Goal: Transaction & Acquisition: Subscribe to service/newsletter

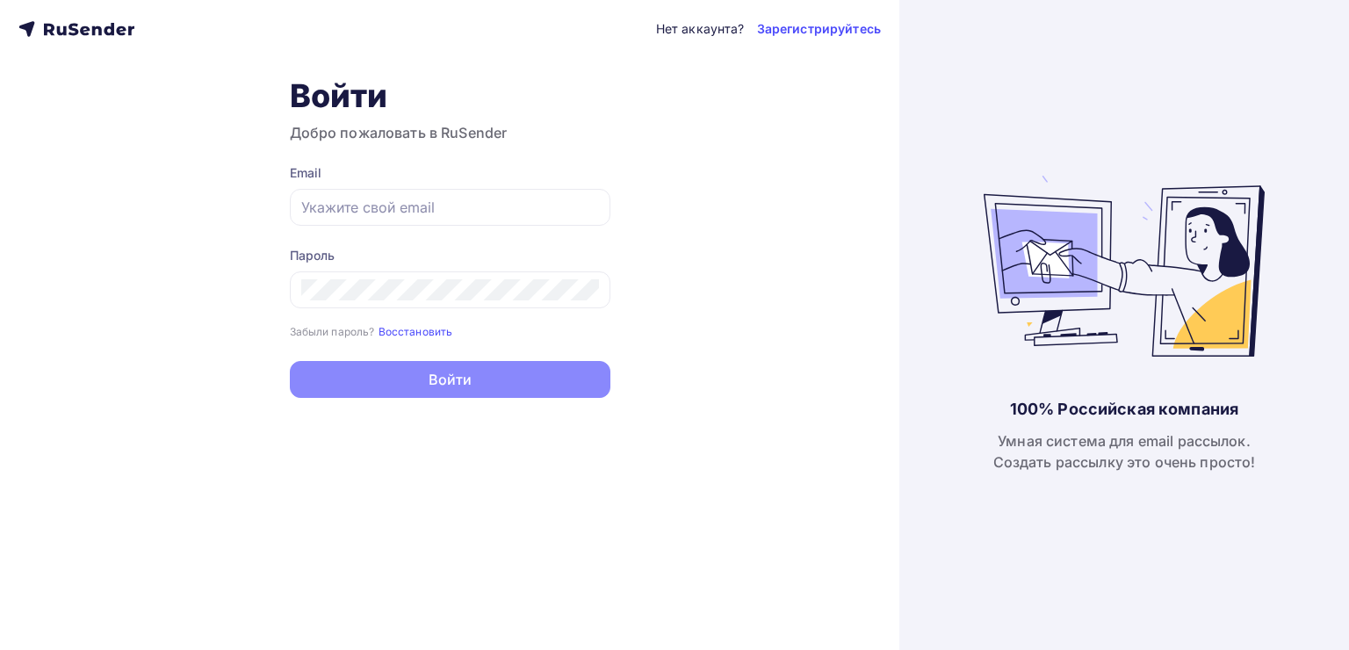
type input "[EMAIL_ADDRESS][DOMAIN_NAME]"
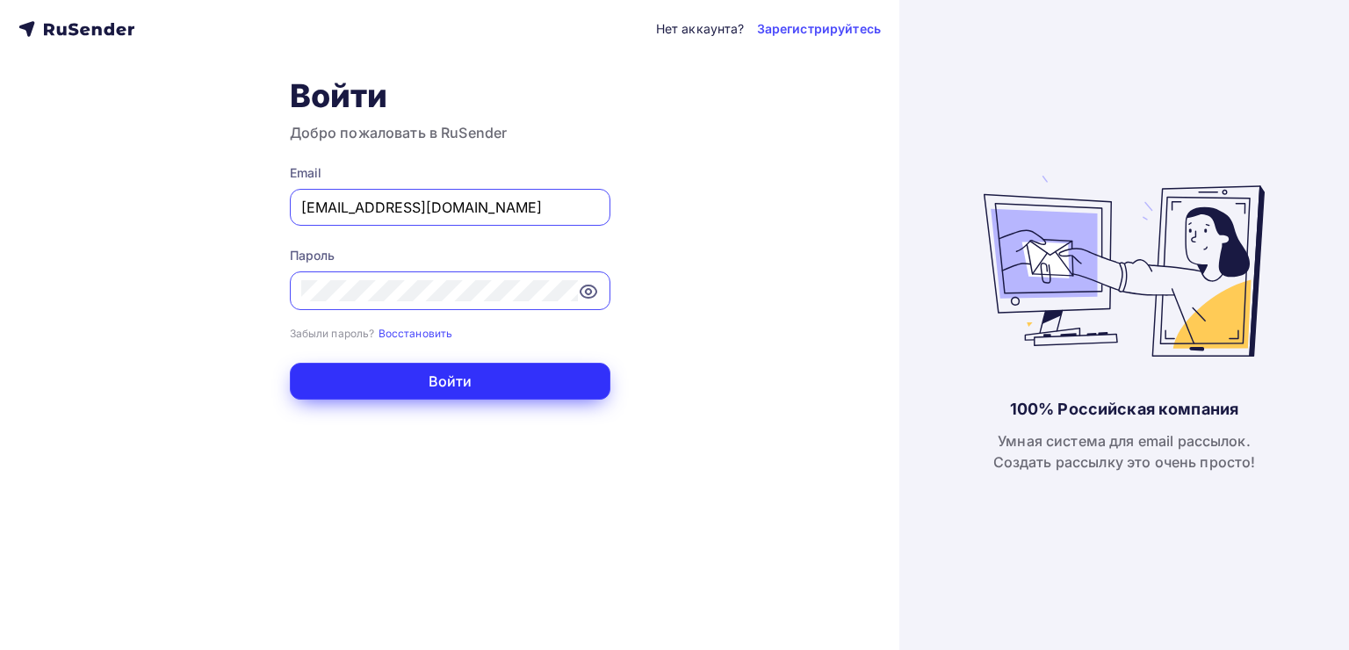
click at [445, 379] on button "Войти" at bounding box center [450, 381] width 321 height 37
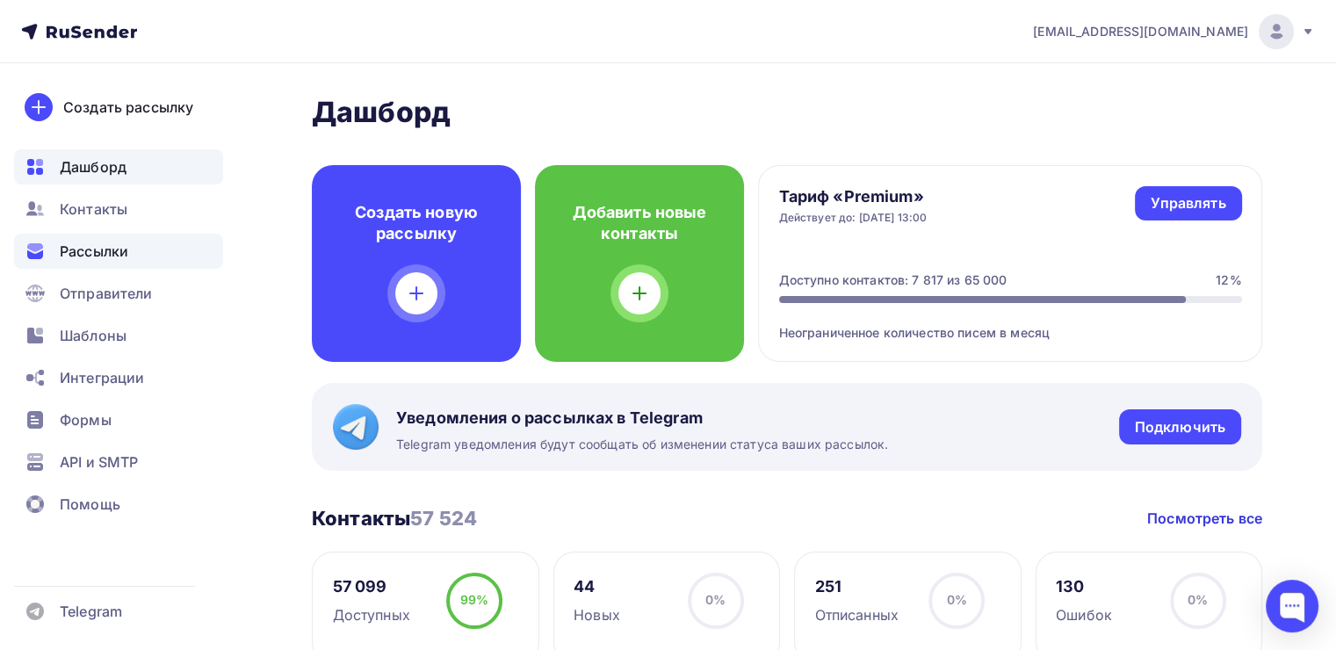
click at [104, 249] on span "Рассылки" at bounding box center [94, 251] width 69 height 21
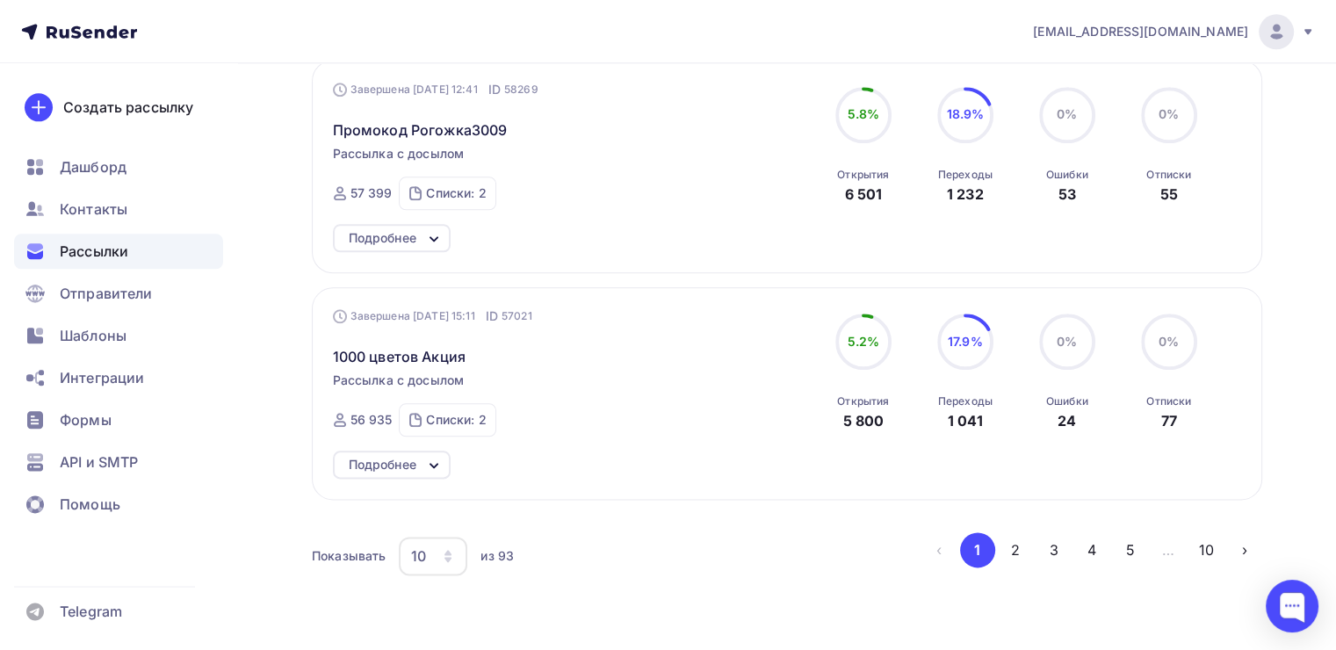
scroll to position [2103, 0]
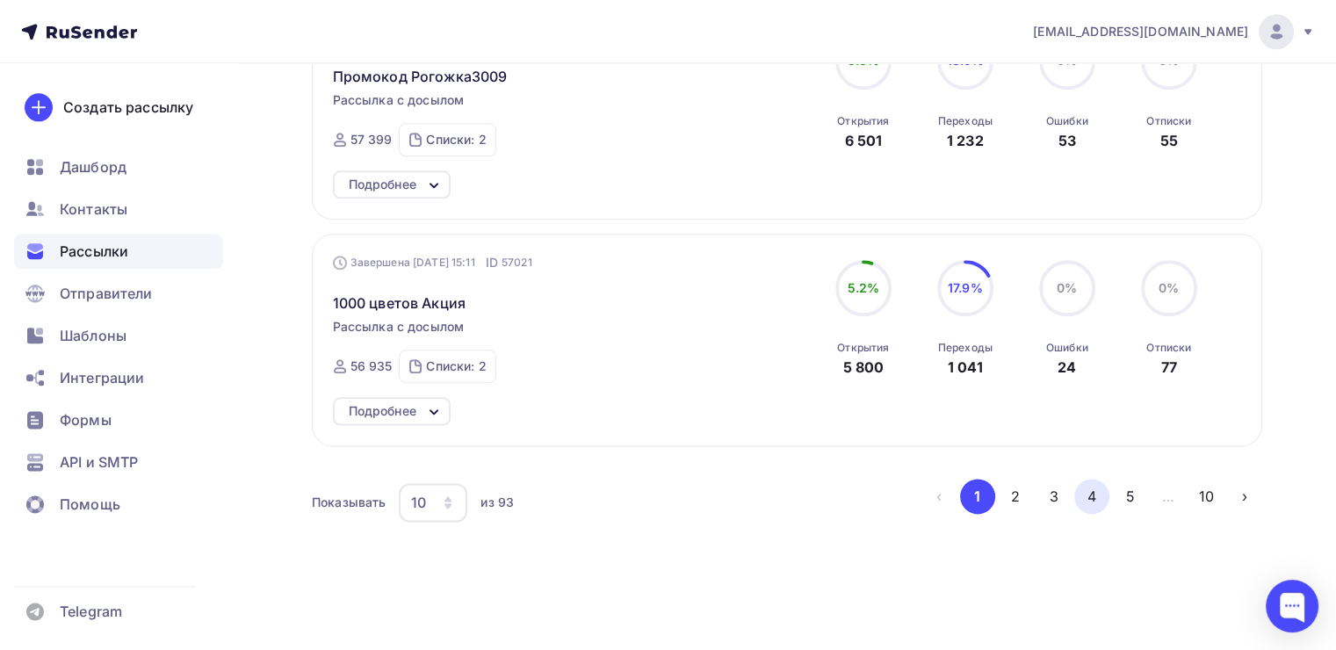
click at [1094, 485] on button "4" at bounding box center [1091, 496] width 35 height 35
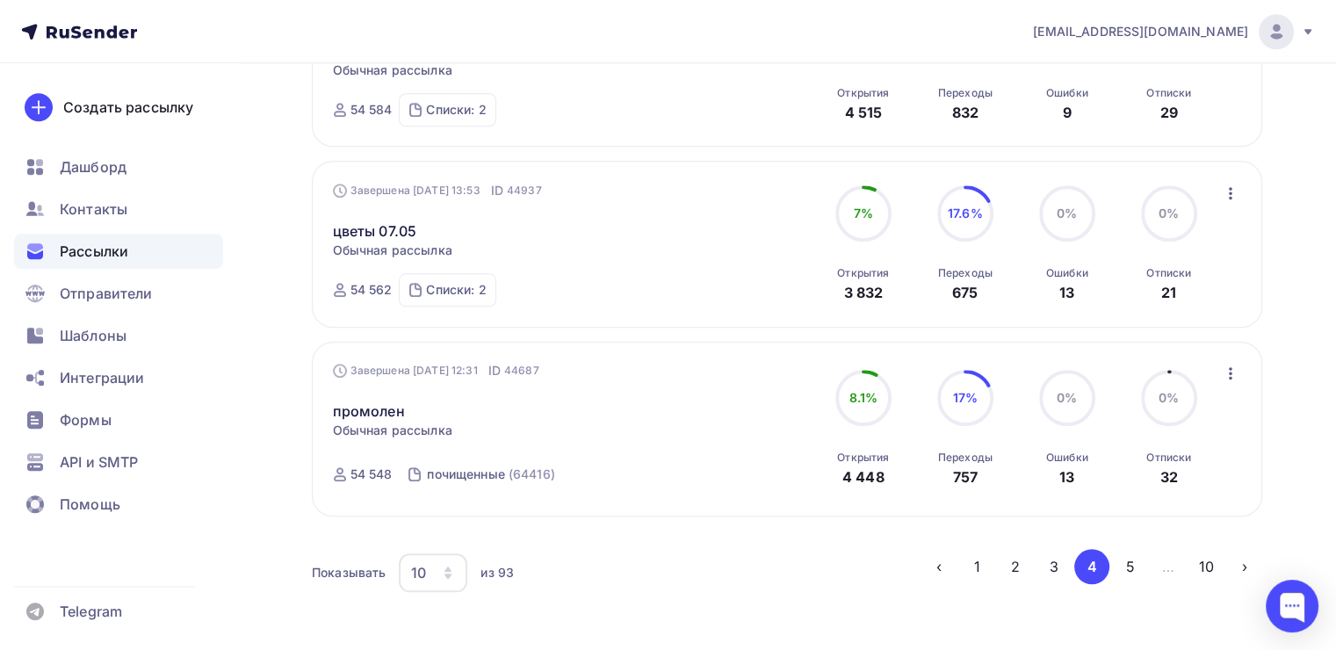
scroll to position [1739, 0]
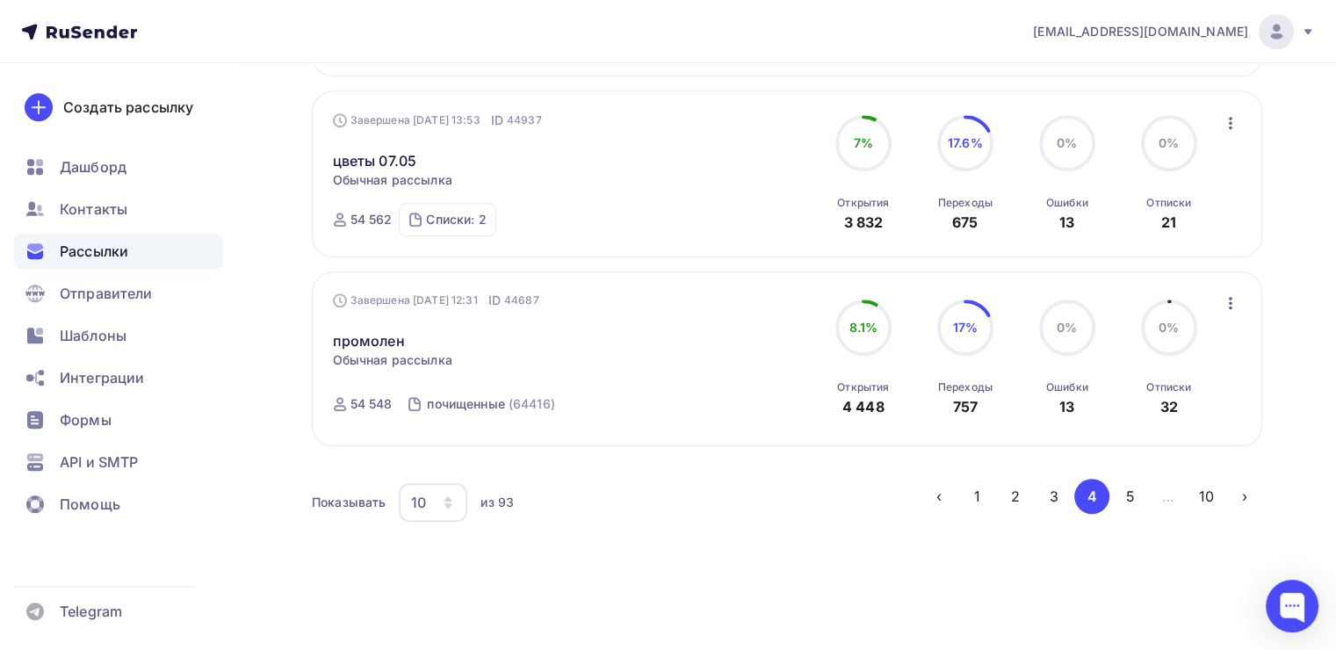
click at [429, 492] on div "10" at bounding box center [433, 502] width 69 height 39
click at [430, 444] on div "100" at bounding box center [503, 441] width 169 height 21
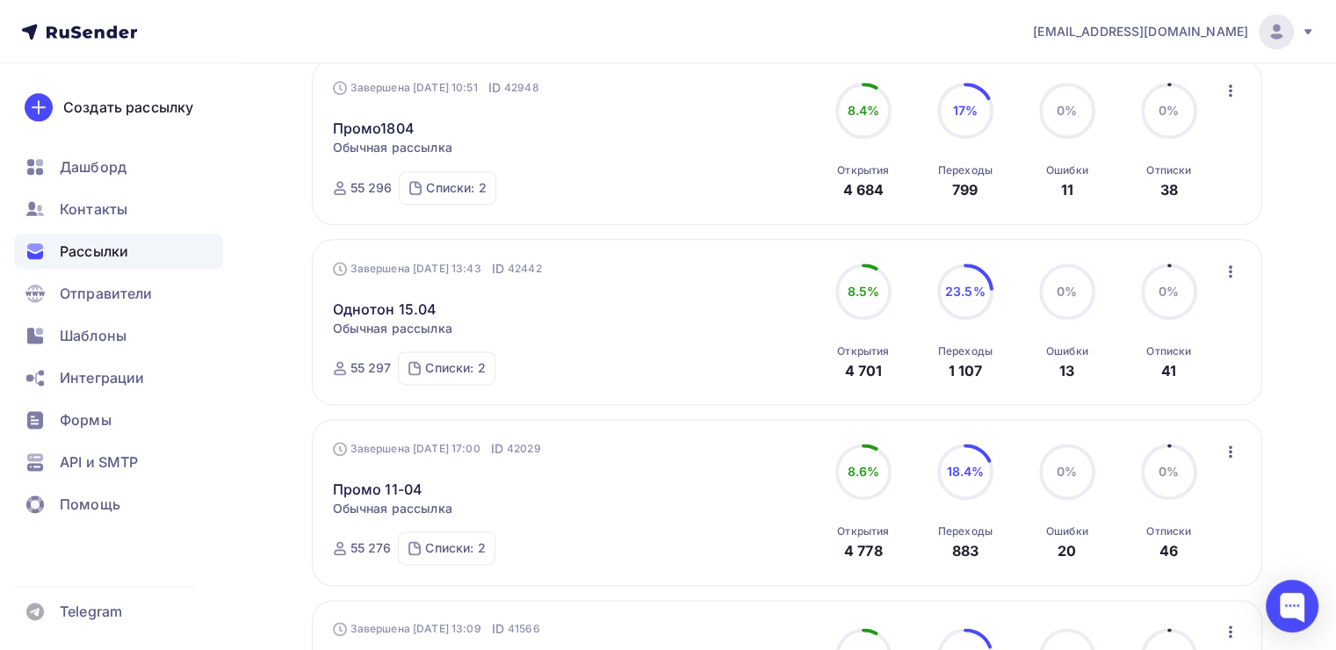
scroll to position [8756, 0]
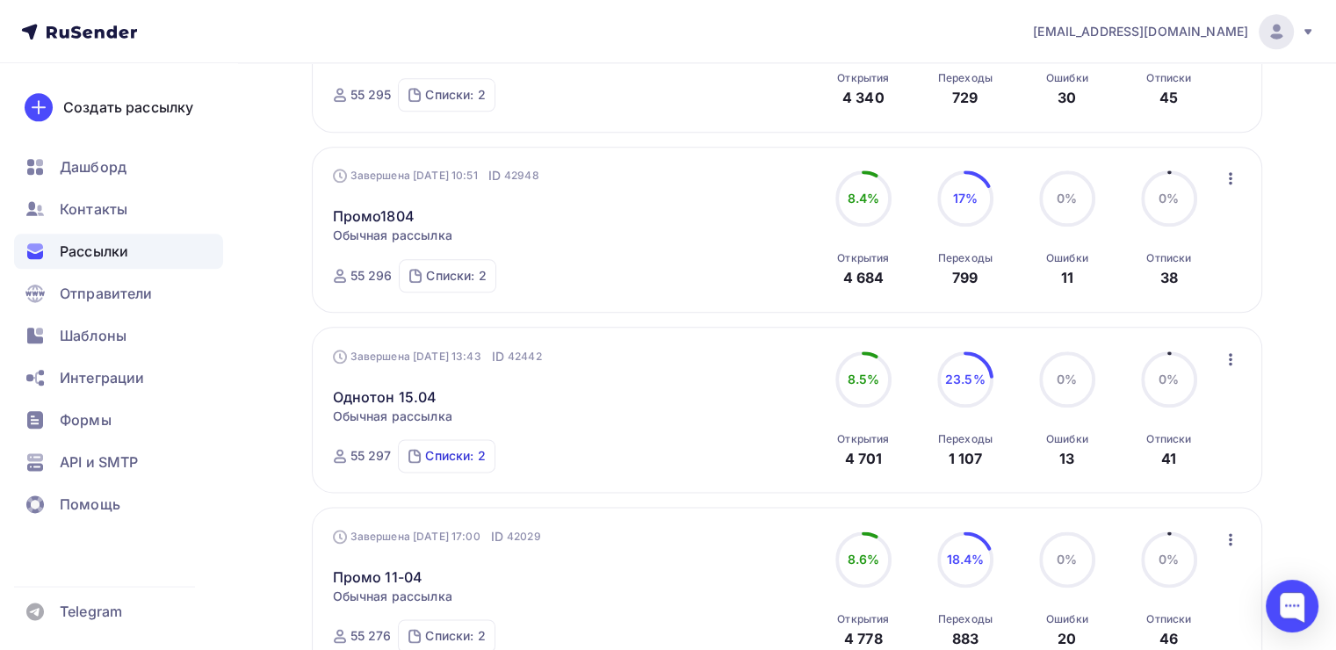
click at [436, 447] on div "Списки: 2" at bounding box center [455, 456] width 60 height 18
click at [360, 386] on link "Однотон 15.04" at bounding box center [385, 396] width 105 height 21
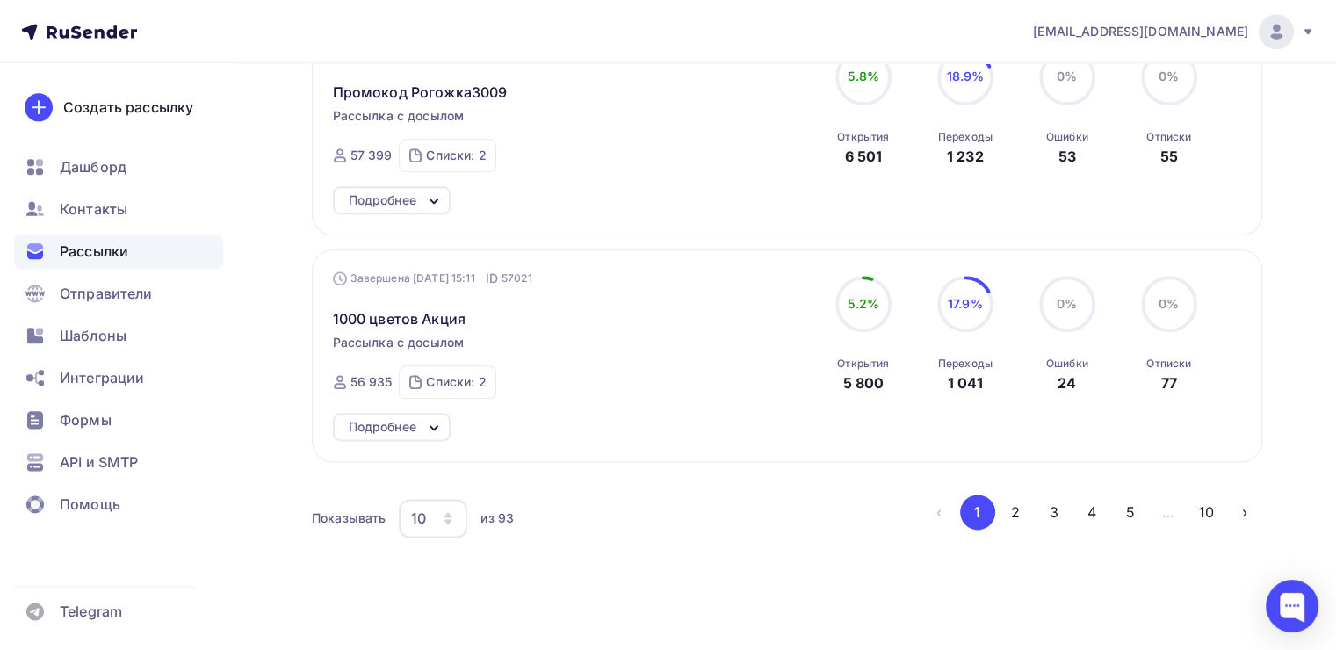
scroll to position [2103, 0]
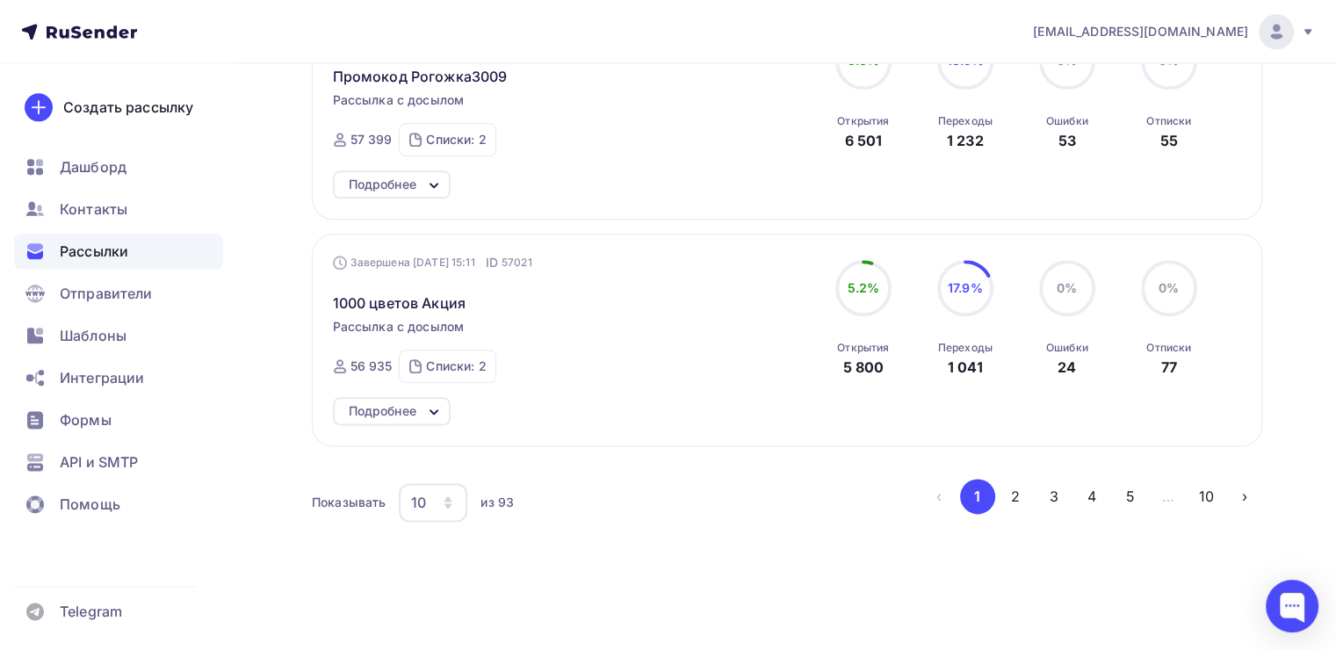
click at [433, 492] on div "10" at bounding box center [433, 502] width 69 height 39
click at [439, 434] on div "100" at bounding box center [503, 440] width 169 height 21
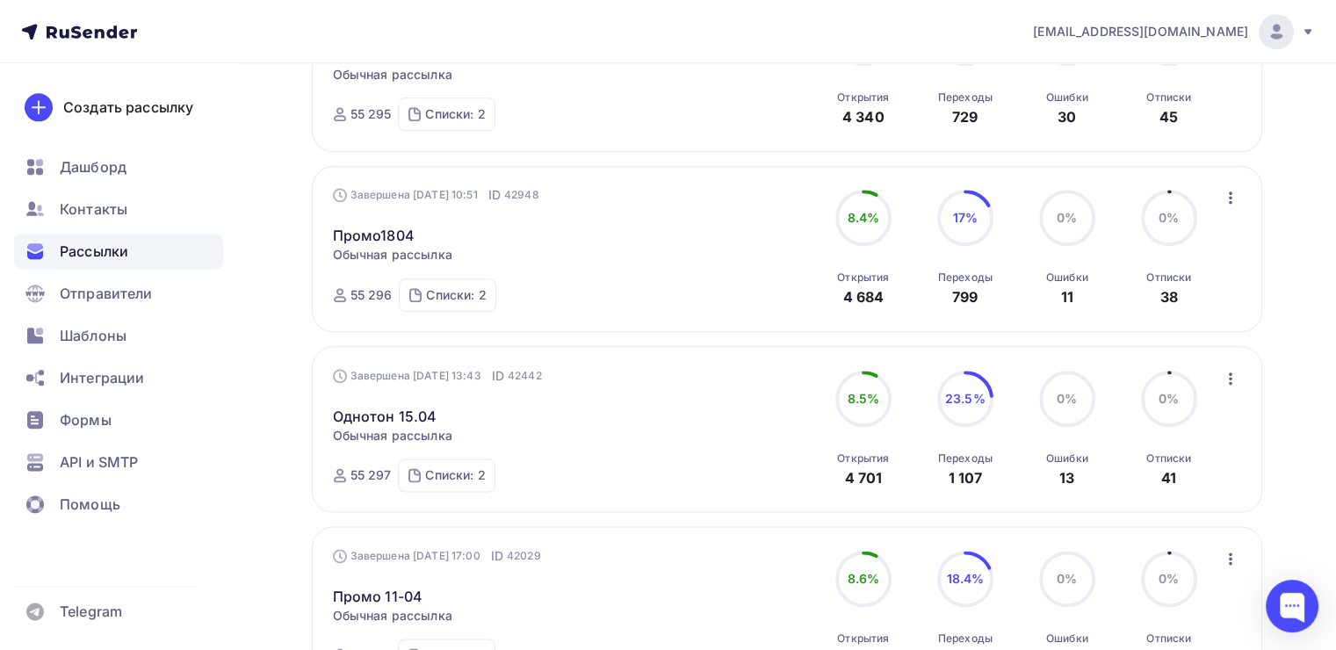
scroll to position [8953, 0]
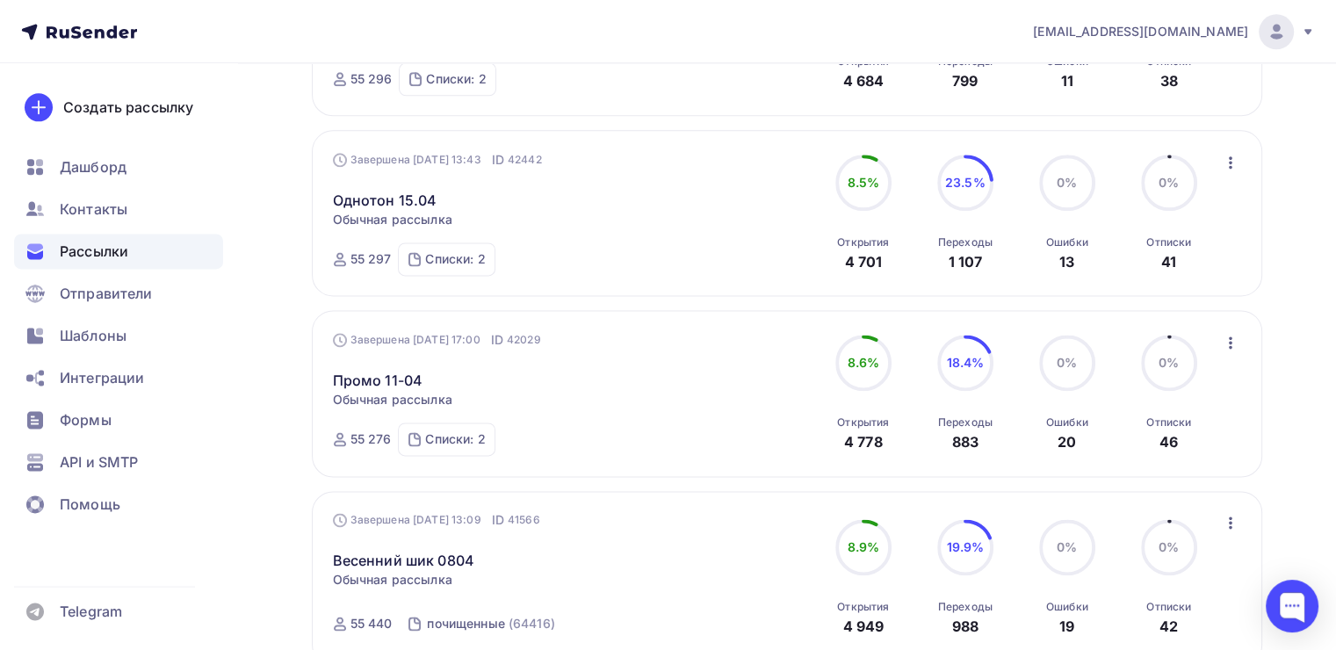
click at [1229, 156] on icon "button" at bounding box center [1231, 162] width 4 height 12
click at [89, 337] on span "Шаблоны" at bounding box center [93, 335] width 67 height 21
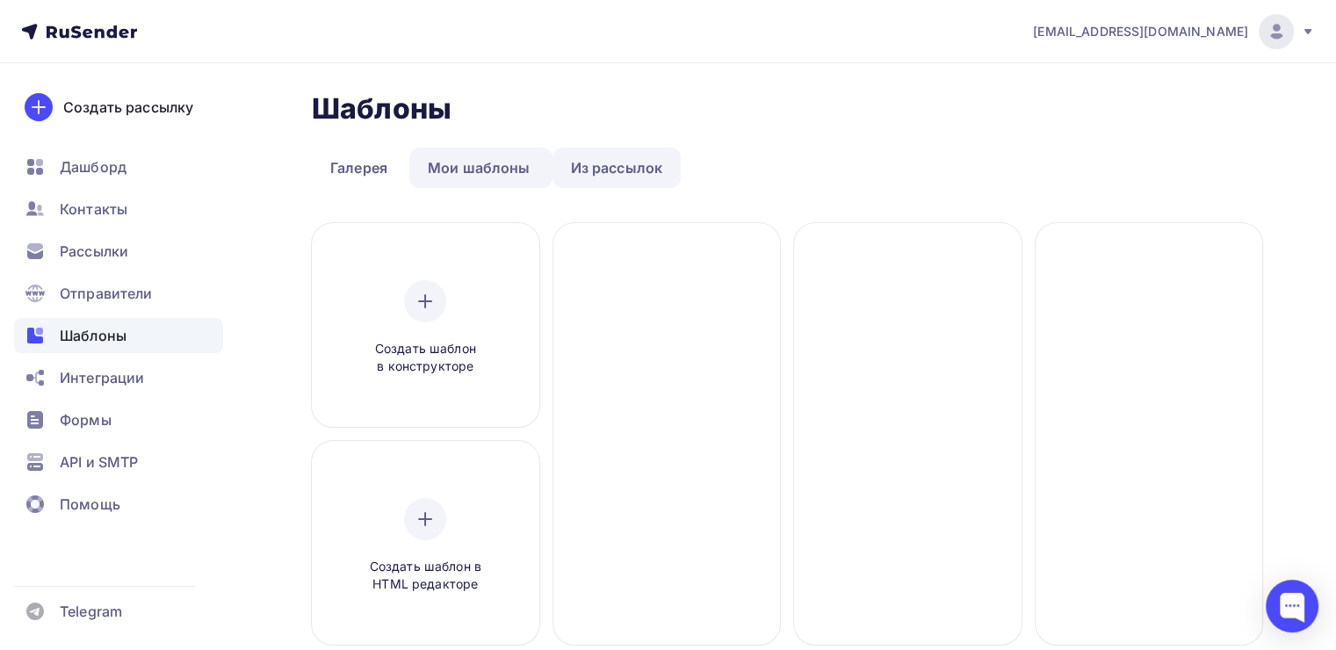
click at [614, 162] on link "Из рассылок" at bounding box center [616, 168] width 129 height 40
click at [634, 163] on link "Из рассылок" at bounding box center [616, 168] width 129 height 40
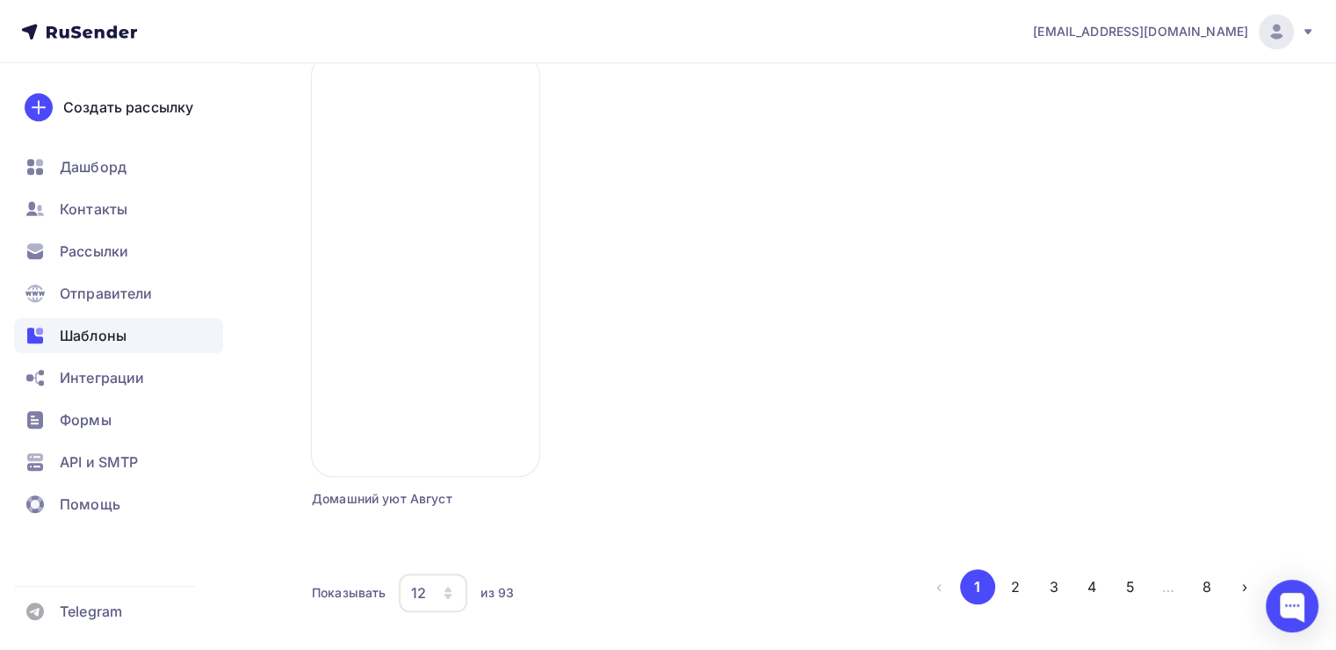
scroll to position [1668, 0]
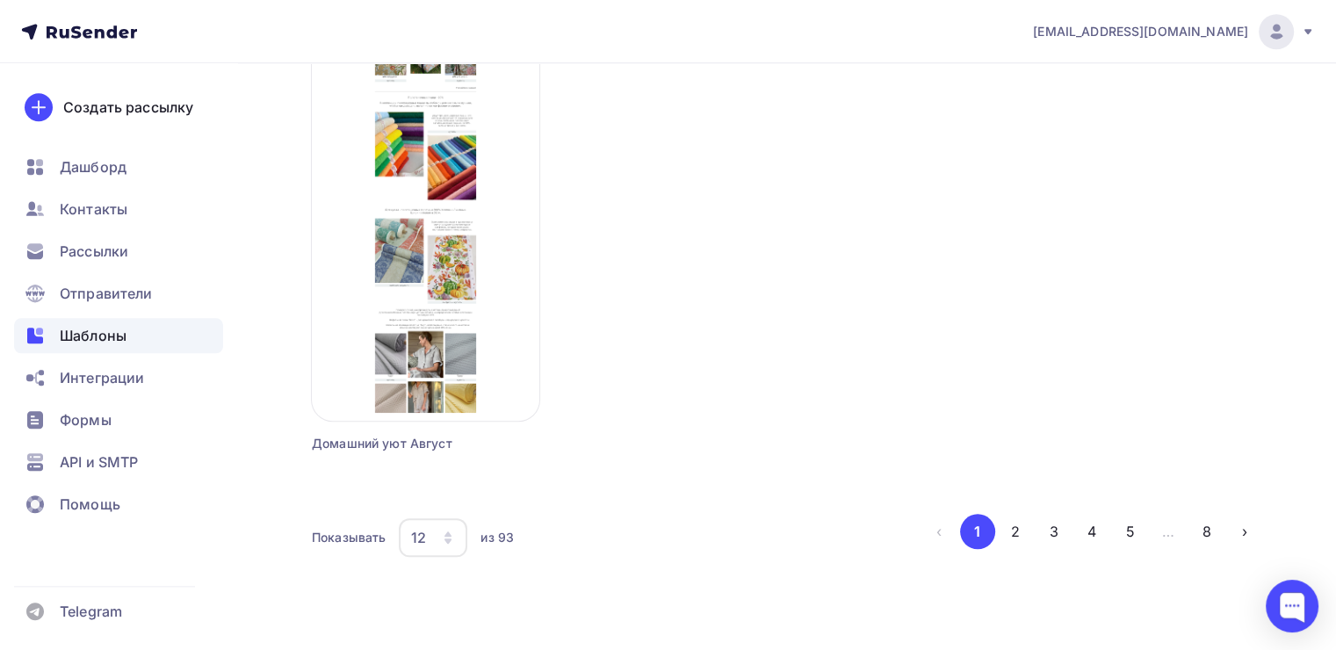
click at [432, 538] on div "12" at bounding box center [433, 537] width 69 height 39
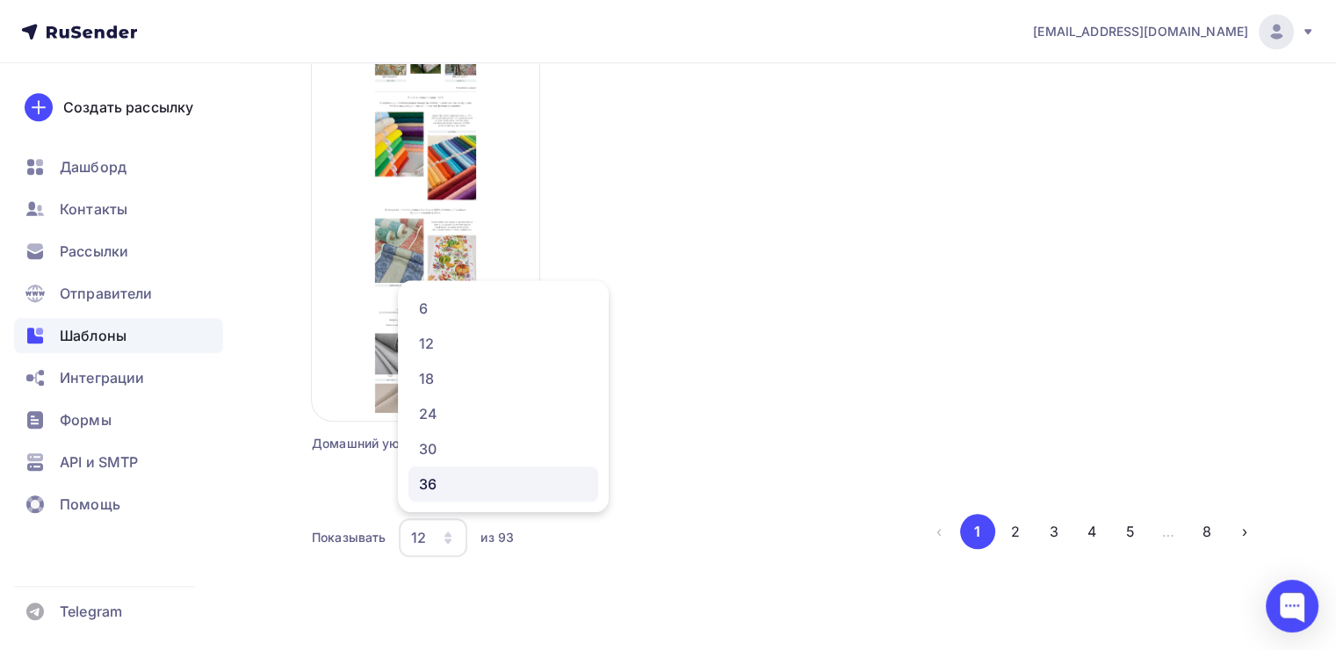
click at [422, 480] on div "36" at bounding box center [503, 483] width 169 height 21
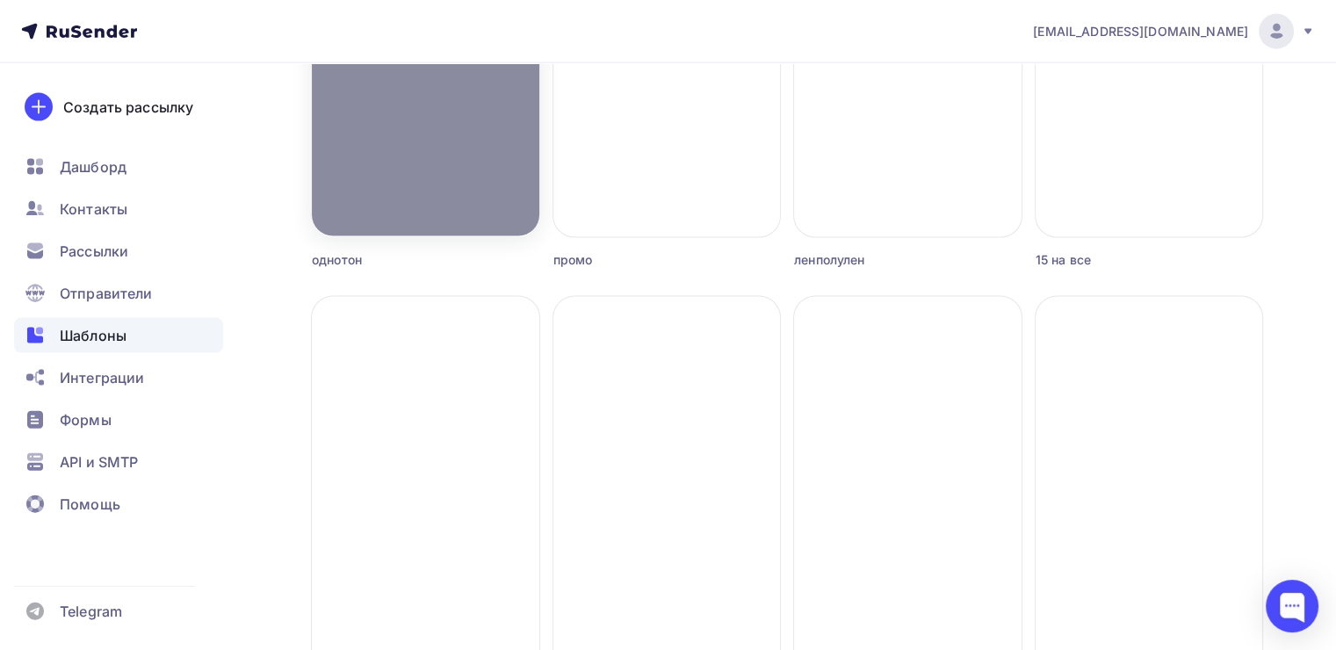
scroll to position [3600, 0]
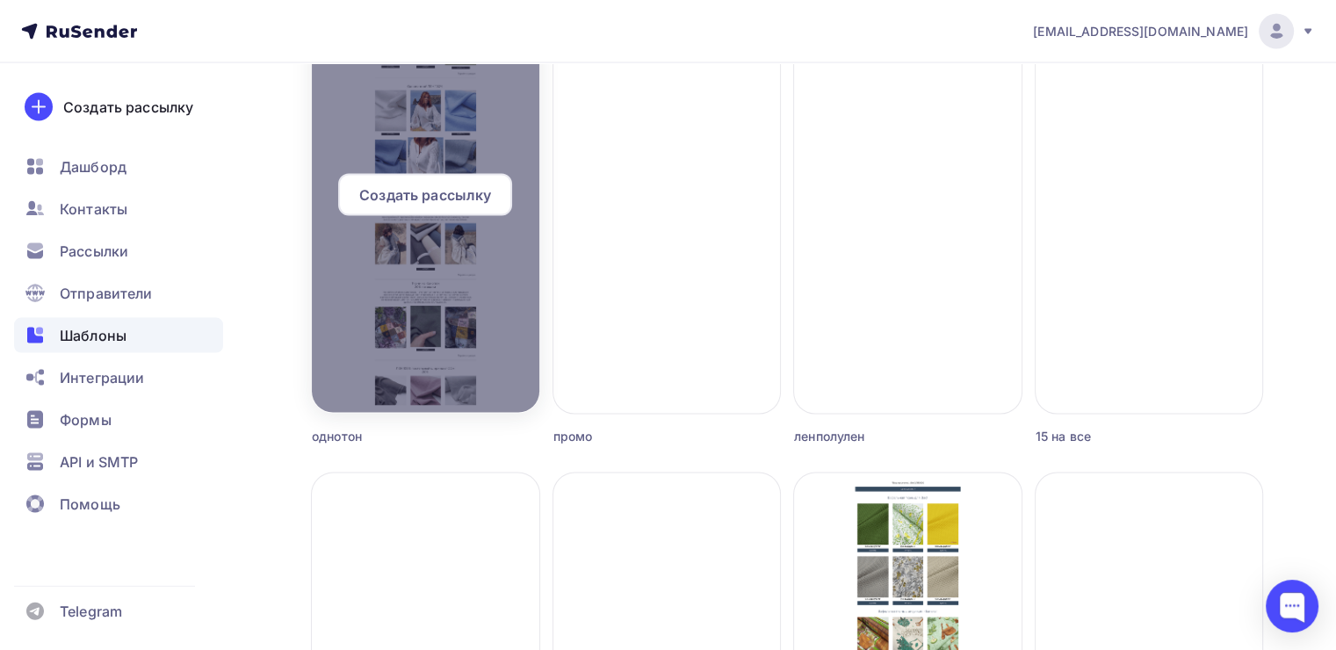
click at [336, 271] on div at bounding box center [425, 202] width 227 height 422
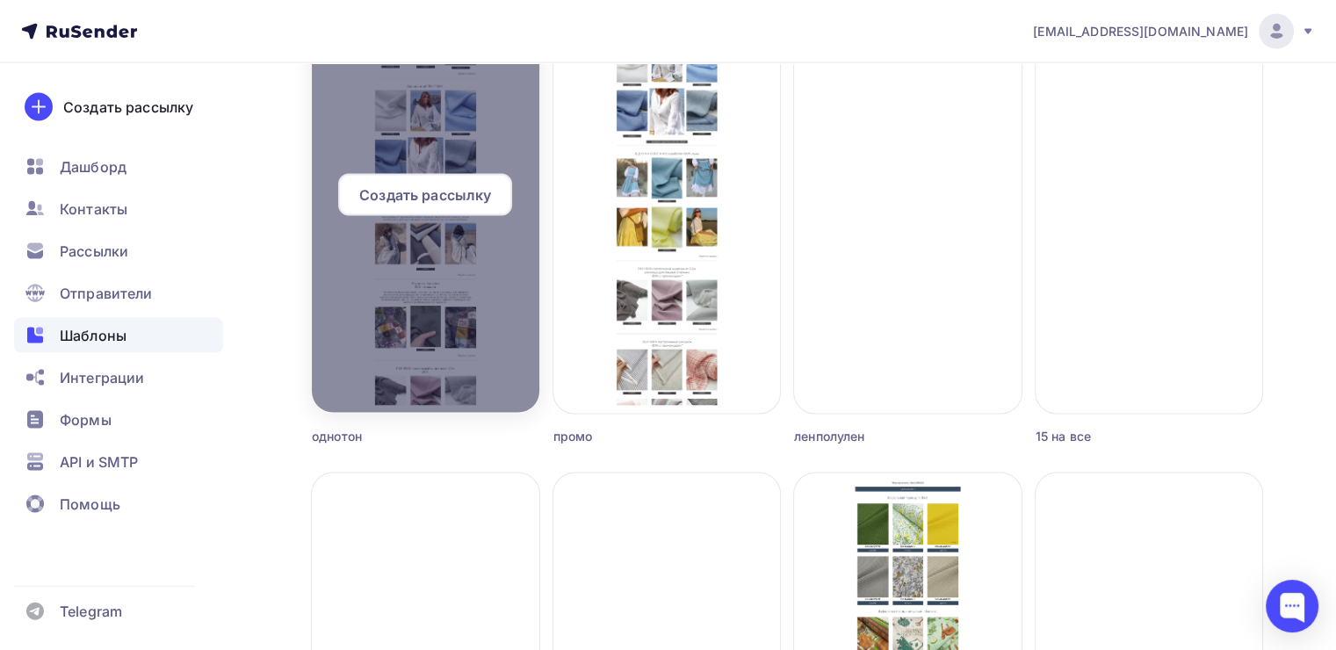
click at [502, 254] on div at bounding box center [425, 202] width 227 height 422
click at [411, 193] on span "Создать рассылку" at bounding box center [425, 194] width 132 height 21
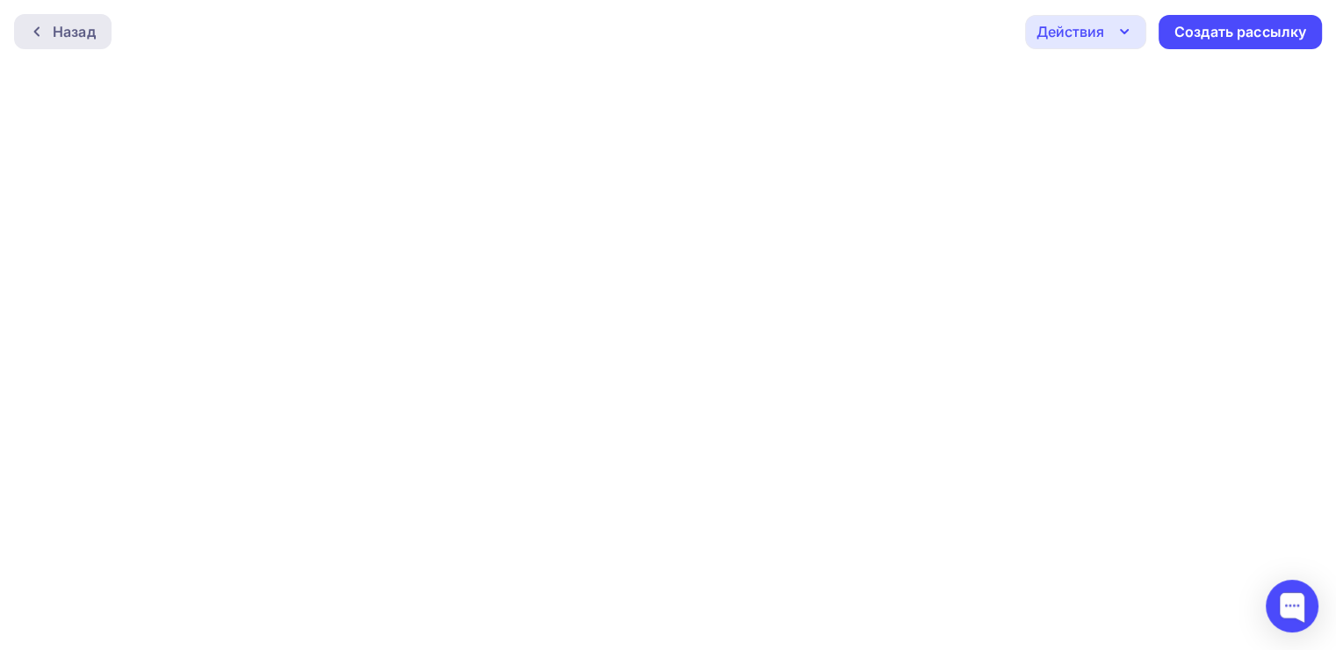
click at [32, 26] on icon at bounding box center [37, 32] width 14 height 14
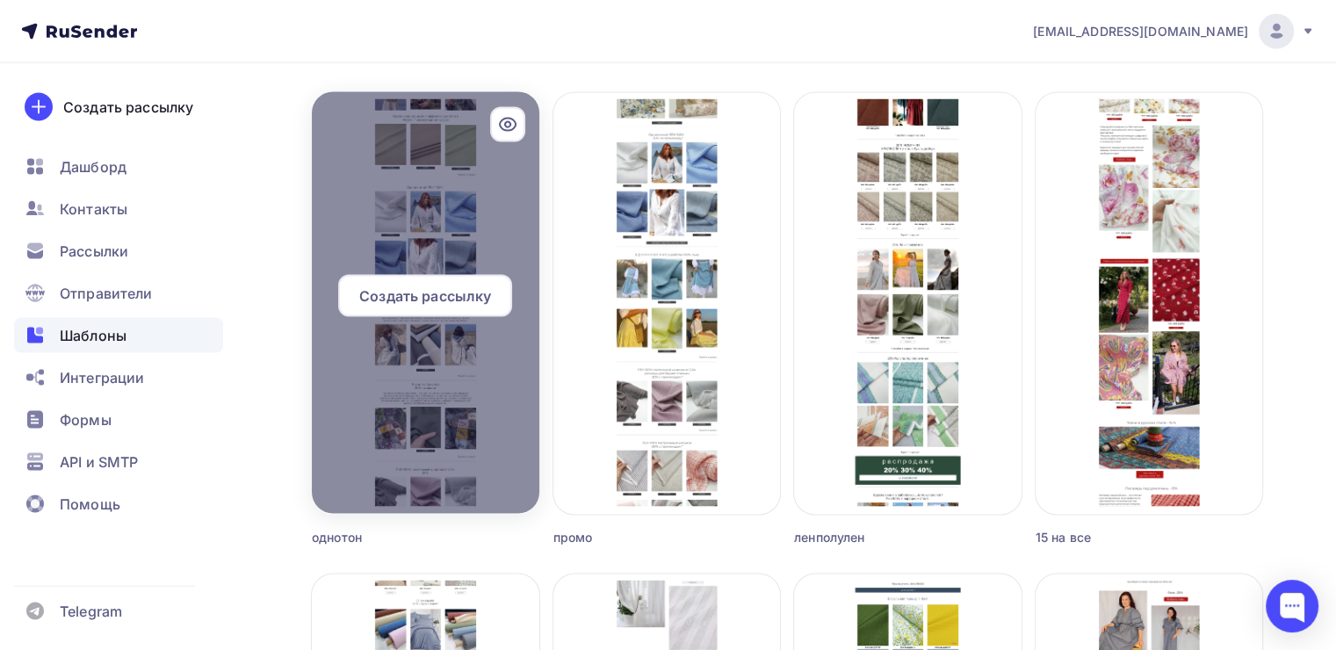
scroll to position [3425, 0]
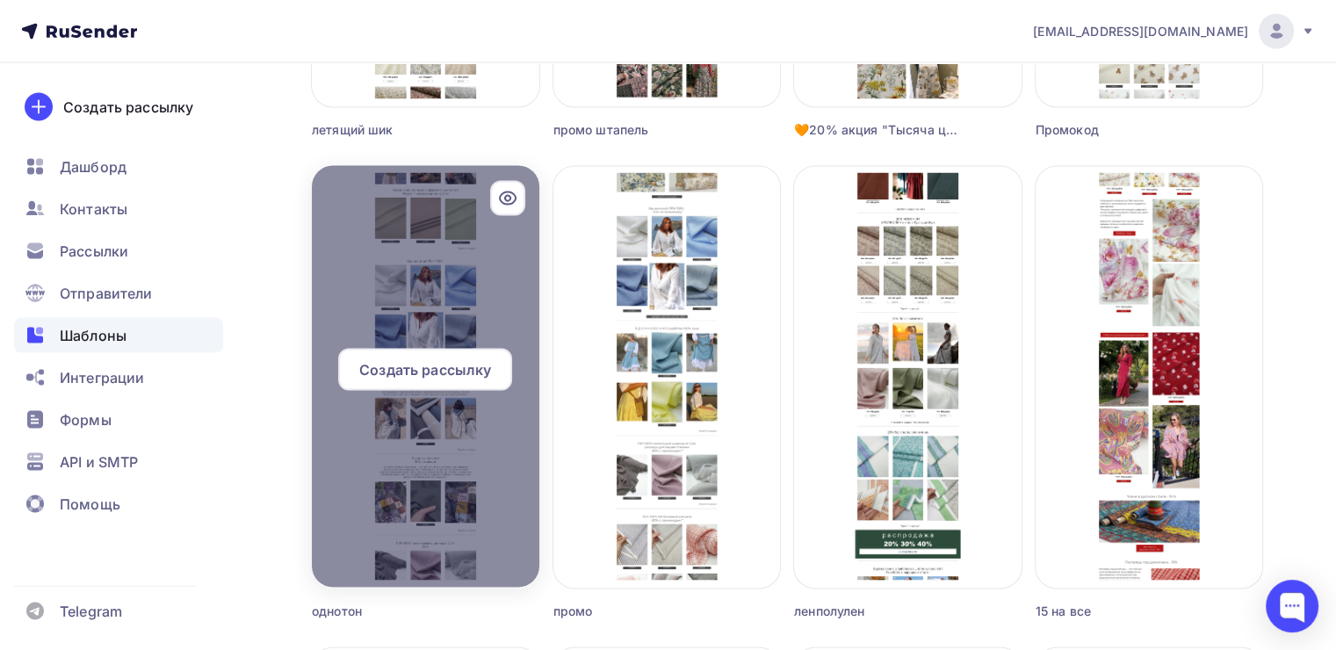
click at [509, 192] on icon at bounding box center [508, 198] width 16 height 12
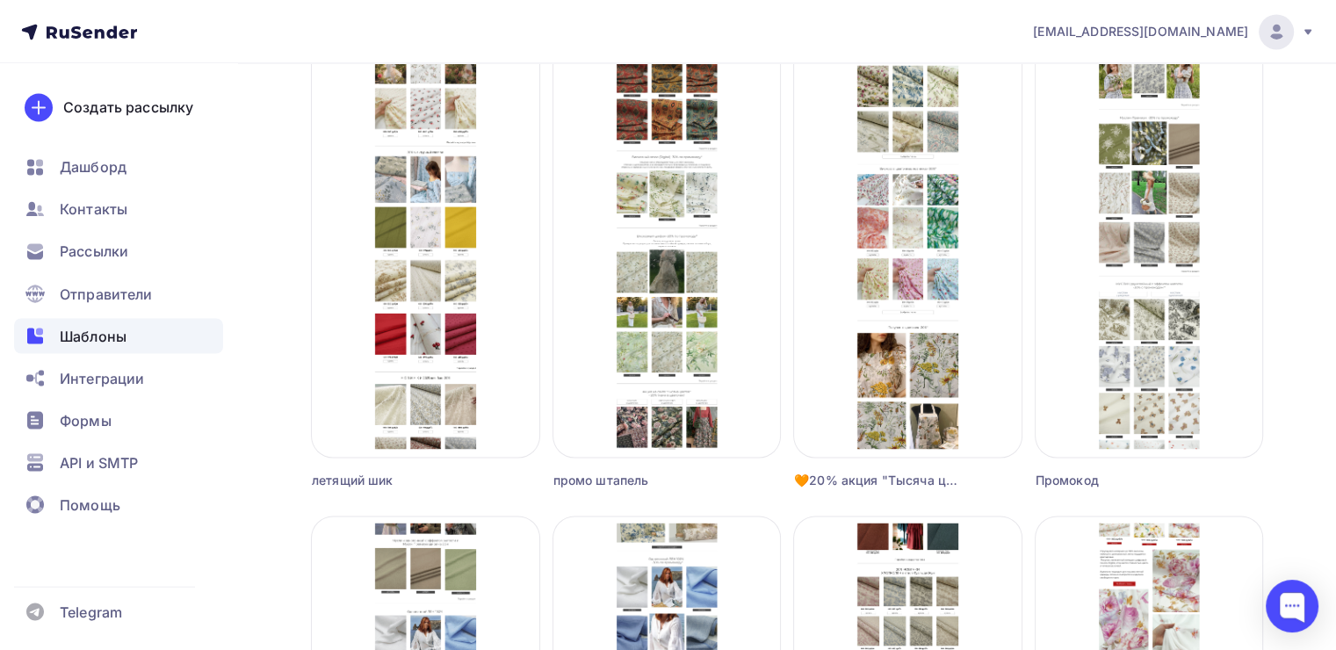
scroll to position [3074, 0]
